Goal: Task Accomplishment & Management: Manage account settings

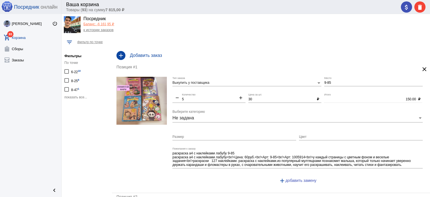
click at [78, 97] on span "показать все..." at bounding box center [75, 97] width 23 height 4
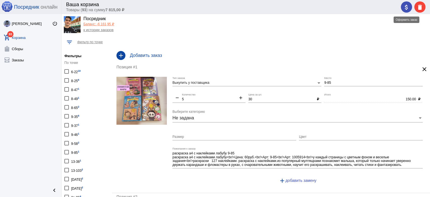
click at [403, 4] on button "attach_money" at bounding box center [406, 6] width 11 height 11
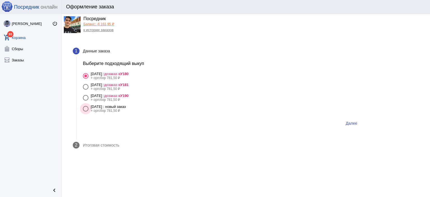
click at [126, 106] on div "21 сентября Воскресенье : новый заказ" at bounding box center [108, 106] width 35 height 4
click at [86, 111] on input "21 сентября Воскресенье : новый заказ + оргсбор 781,50 ₽" at bounding box center [85, 111] width 0 height 0
radio input "true"
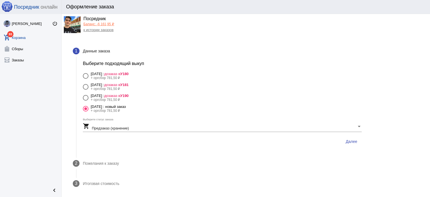
click at [360, 141] on button "Далее" at bounding box center [351, 141] width 20 height 10
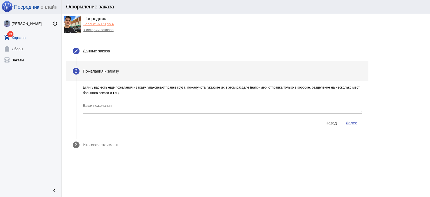
click at [351, 126] on button "Далее" at bounding box center [351, 123] width 20 height 10
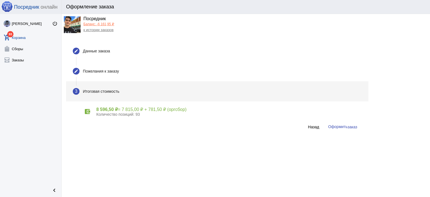
click at [347, 129] on button "Оформить заказ" at bounding box center [343, 127] width 38 height 10
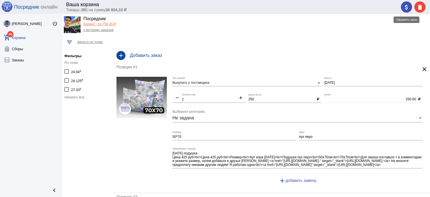
click at [408, 8] on mat-icon "attach_money" at bounding box center [406, 7] width 7 height 7
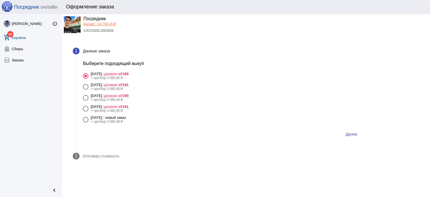
click at [158, 118] on label "21 сентября Воскресенье : новый заказ + оргсбор 3 080,40 ₽" at bounding box center [222, 119] width 279 height 8
click at [86, 122] on input "21 сентября Воскресенье : новый заказ + оргсбор 3 080,40 ₽" at bounding box center [85, 122] width 0 height 0
radio input "true"
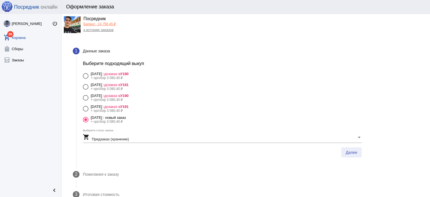
click at [354, 150] on span "Далее" at bounding box center [351, 152] width 11 height 4
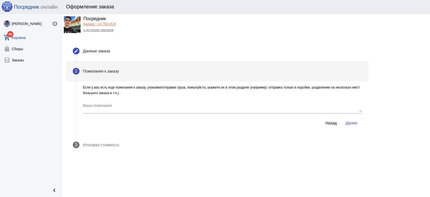
click at [354, 124] on span "Далее" at bounding box center [351, 123] width 11 height 4
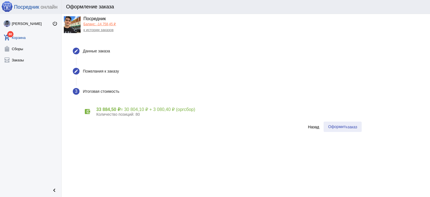
click at [343, 127] on span "Оформить заказ" at bounding box center [342, 126] width 29 height 4
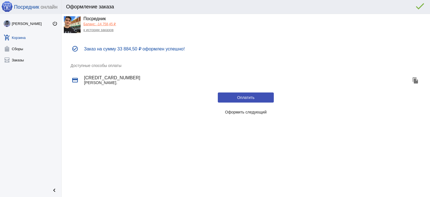
click at [250, 113] on span "Оформить следующий" at bounding box center [246, 112] width 42 height 4
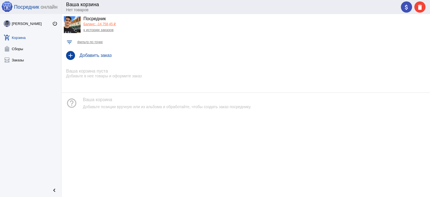
click at [95, 23] on link "Баланс: -14 758,45 ₽" at bounding box center [99, 24] width 32 height 4
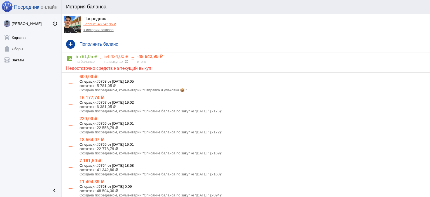
click at [106, 29] on link "к истории заказов" at bounding box center [98, 30] width 30 height 4
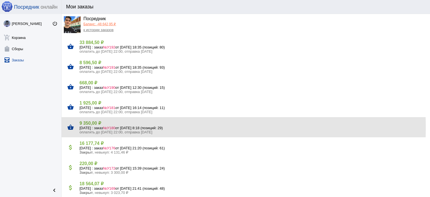
click at [106, 127] on h5 "21 сентября Воскресенье : заказ №У180 от 19.09.2025, 8:18 (позиций: 29)" at bounding box center [253, 128] width 346 height 4
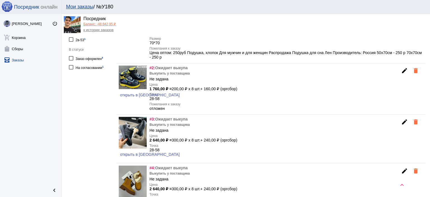
click at [98, 69] on div "На согласовании 1" at bounding box center [90, 67] width 28 height 8
checkbox input "true"
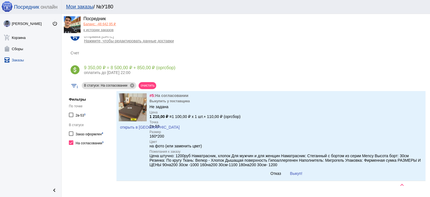
click at [300, 176] on button "Выкуп!" at bounding box center [296, 173] width 21 height 10
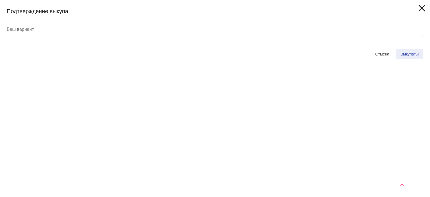
click at [417, 53] on span "Выкупать!" at bounding box center [410, 54] width 18 height 4
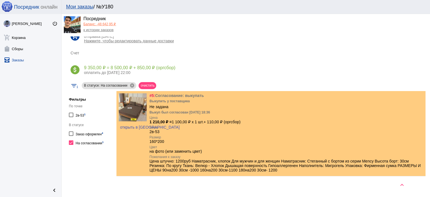
click at [104, 32] on link "к истории заказов" at bounding box center [98, 30] width 30 height 4
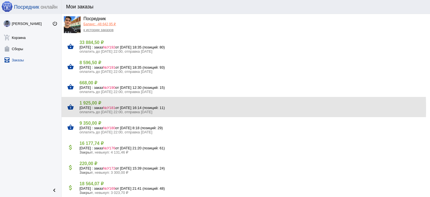
click at [96, 108] on h5 "21 сентября Воскресенье : заказ №У181 от 19.09.2025, 16:14 (позиций: 11)" at bounding box center [253, 108] width 346 height 4
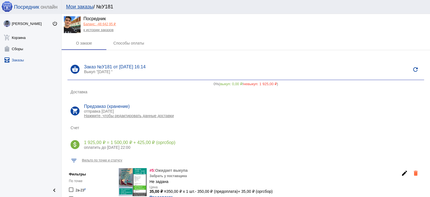
click at [104, 24] on link "Баланс: -48 642,95 ₽" at bounding box center [99, 24] width 32 height 4
